Goal: Communication & Community: Answer question/provide support

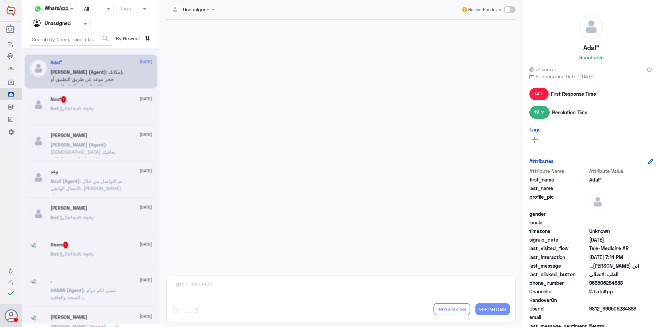
scroll to position [295, 0]
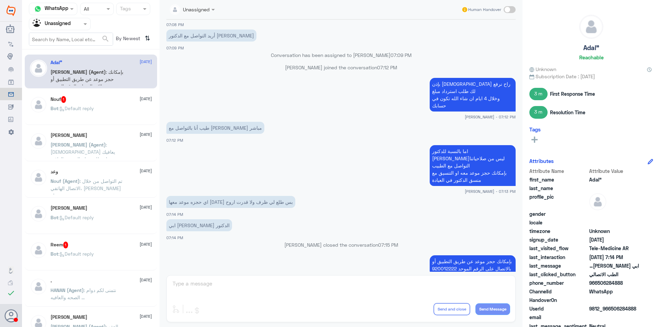
click at [69, 26] on input "text" at bounding box center [52, 24] width 38 height 8
click at [67, 75] on Team "Your Team" at bounding box center [55, 77] width 23 height 6
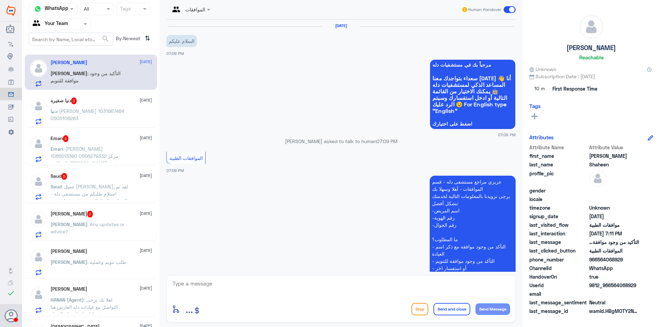
scroll to position [146, 0]
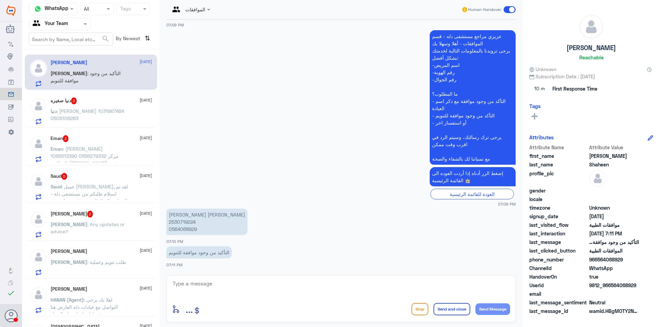
click at [194, 231] on p "[PERSON_NAME] [PERSON_NAME] 2530719224 0564068929" at bounding box center [206, 222] width 81 height 26
copy p "0564068929"
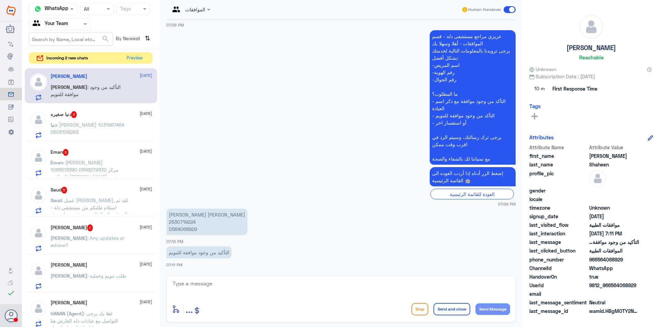
click at [73, 25] on div at bounding box center [59, 24] width 61 height 8
click at [62, 66] on div "Your Inbox" at bounding box center [60, 62] width 62 height 16
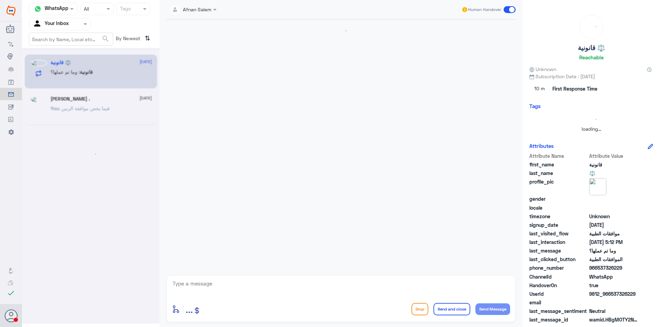
scroll to position [0, 0]
click at [73, 25] on div at bounding box center [59, 24] width 61 height 8
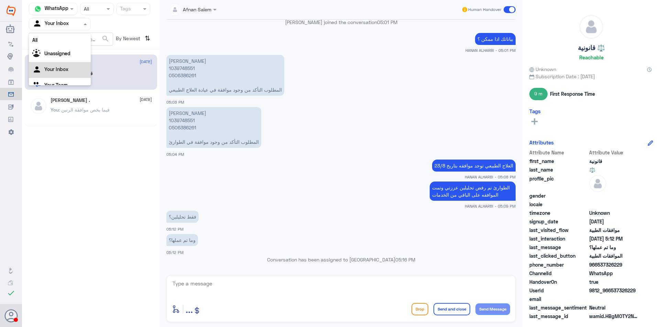
scroll to position [9, 0]
click at [64, 79] on Team "Your Team" at bounding box center [55, 77] width 23 height 6
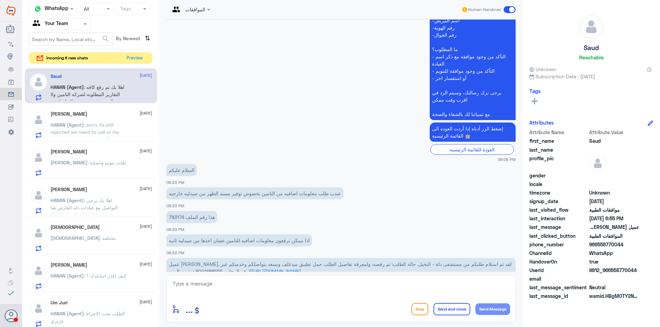
scroll to position [258, 0]
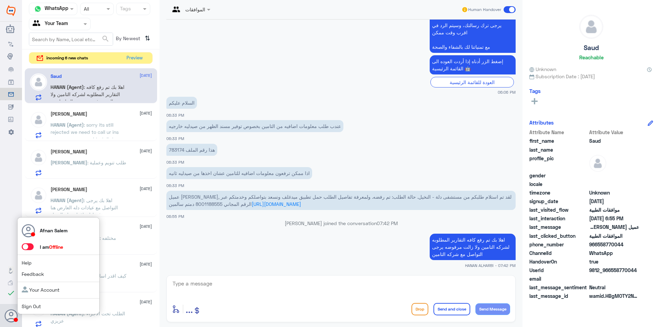
click at [25, 308] on link "Sign Out" at bounding box center [31, 307] width 19 height 6
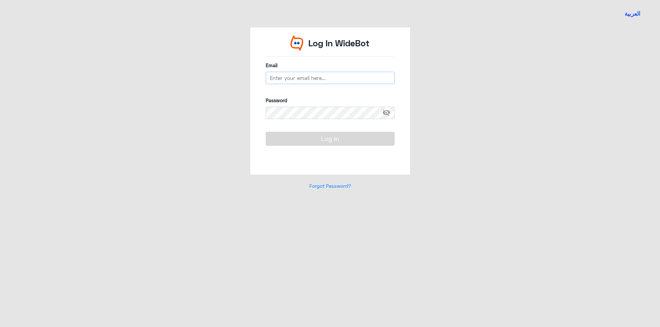
type input "[EMAIL_ADDRESS][DOMAIN_NAME]"
